Goal: Navigation & Orientation: Find specific page/section

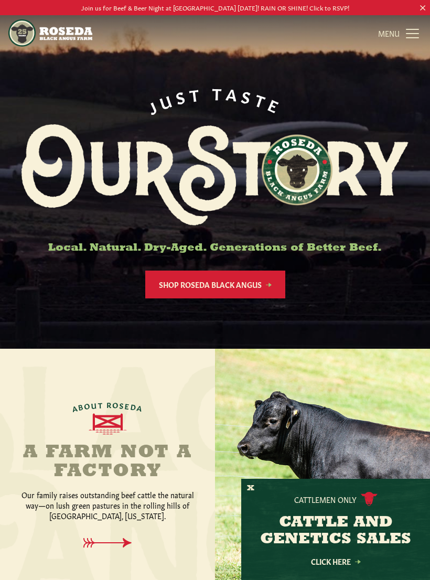
click at [257, 482] on div "Cattlemen Only CATTLE AND GENETICS SALES Click Here" at bounding box center [335, 529] width 189 height 101
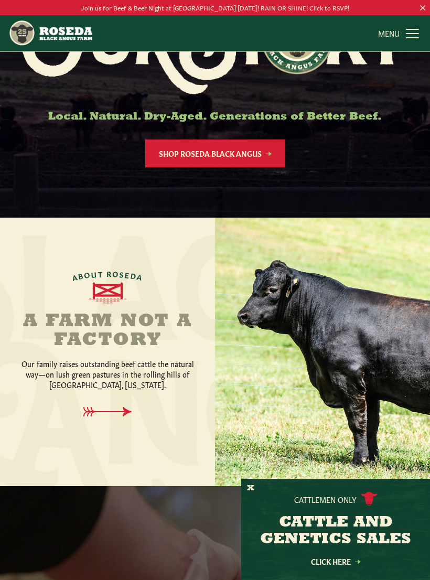
scroll to position [154, 0]
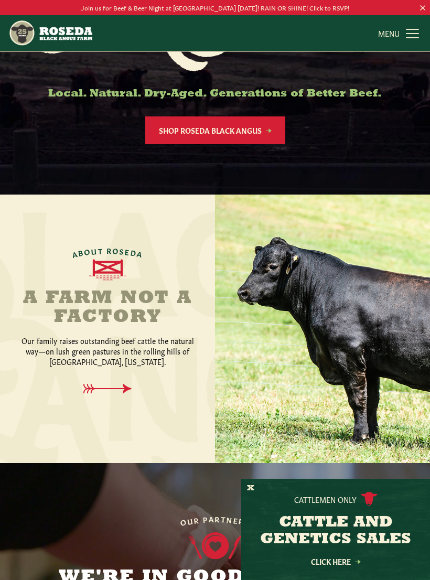
click at [253, 494] on button "X" at bounding box center [250, 488] width 7 height 11
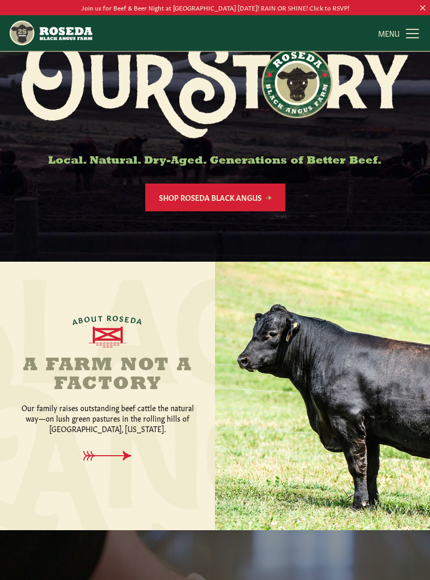
scroll to position [0, 0]
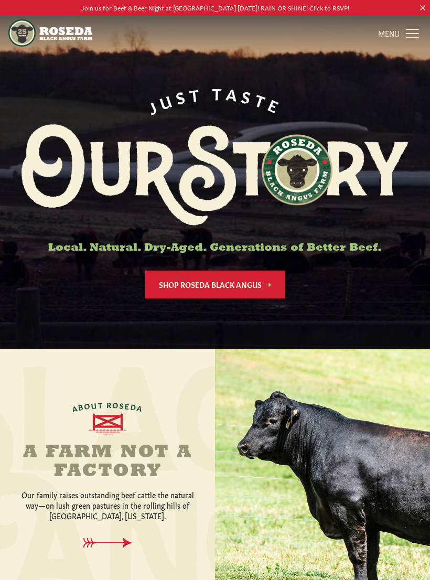
click at [413, 34] on link "MENU CLOSE" at bounding box center [400, 33] width 44 height 21
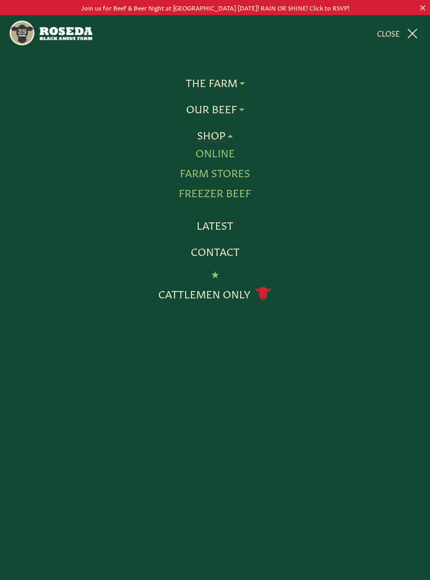
click at [217, 222] on link "Latest" at bounding box center [215, 226] width 37 height 14
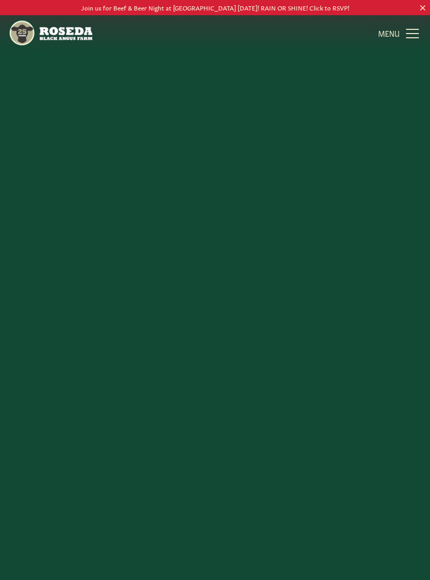
click at [406, 37] on link "MENU CLOSE" at bounding box center [400, 33] width 44 height 21
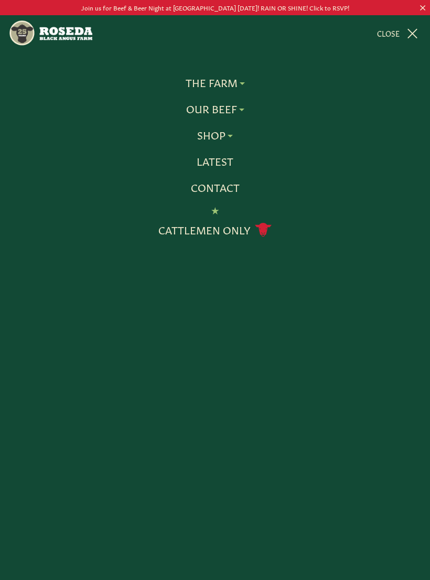
click at [423, 12] on link "Join us for Beef & Beer Night at [GEOGRAPHIC_DATA] [DATE]! RAIN OR SHINE! Click…" at bounding box center [215, 7] width 430 height 11
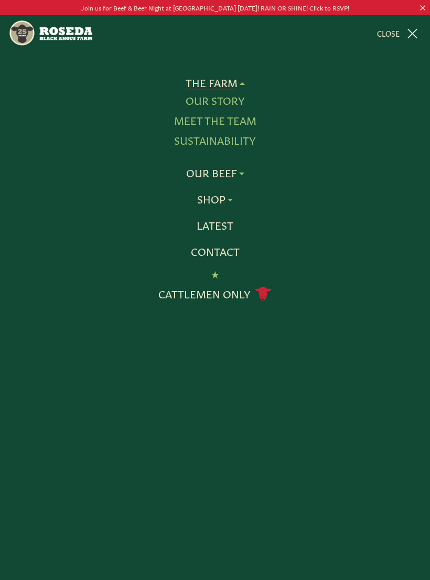
click at [223, 227] on link "Latest" at bounding box center [215, 226] width 37 height 14
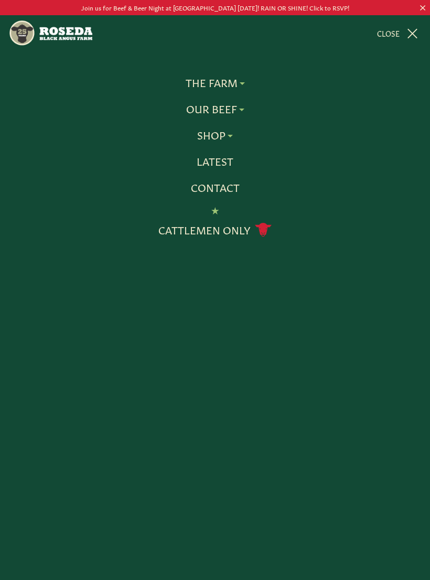
click at [215, 165] on link "Latest" at bounding box center [215, 162] width 37 height 14
click at [220, 166] on link "Latest" at bounding box center [215, 162] width 37 height 14
click at [225, 189] on link "Contact" at bounding box center [215, 188] width 49 height 14
click at [414, 35] on link "MENU CLOSE" at bounding box center [399, 33] width 45 height 21
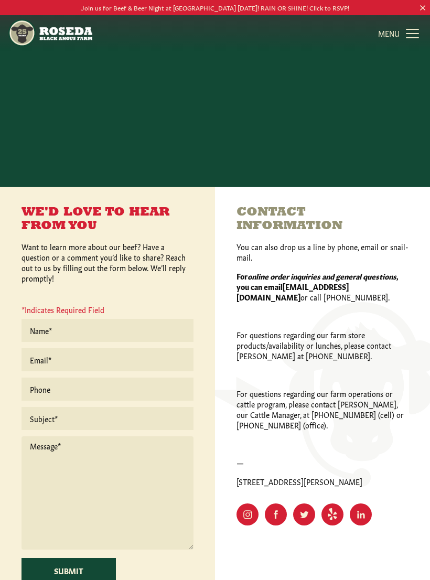
click at [423, 11] on link "Join us for Beef & Beer Night at [GEOGRAPHIC_DATA] [DATE]! RAIN OR SHINE! Click…" at bounding box center [215, 7] width 430 height 11
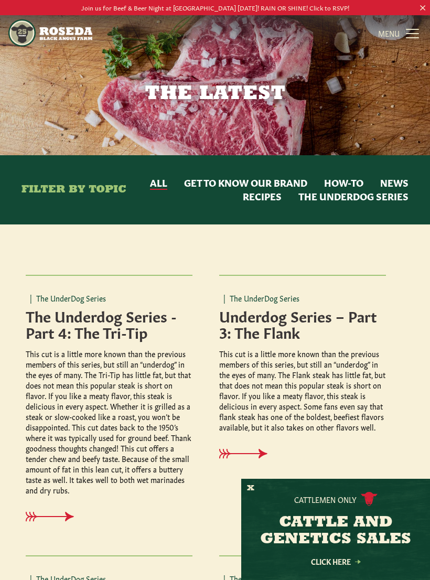
click at [415, 34] on link "MENU CLOSE" at bounding box center [400, 33] width 44 height 21
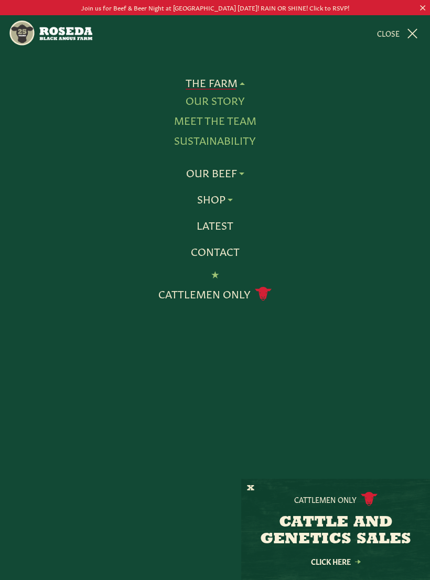
click at [209, 103] on link "Our Story" at bounding box center [215, 101] width 59 height 14
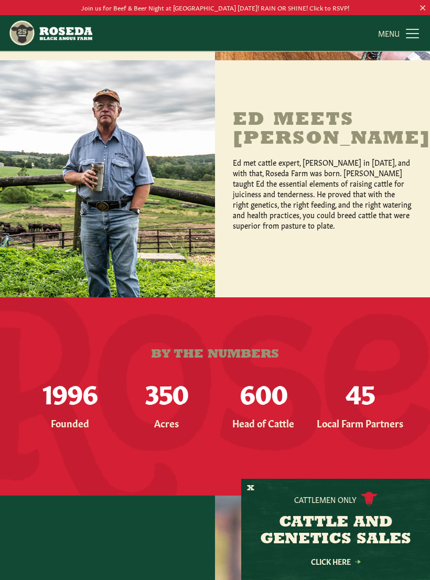
scroll to position [513, 0]
